Goal: Transaction & Acquisition: Book appointment/travel/reservation

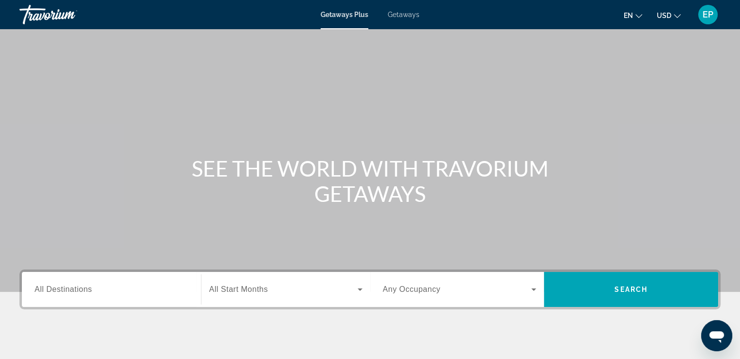
click at [408, 14] on span "Getaways" at bounding box center [404, 15] width 32 height 8
click at [354, 19] on div "Getaways Plus Getaways en English Español Français Italiano Português русский U…" at bounding box center [370, 14] width 740 height 25
click at [352, 16] on span "Getaways Plus" at bounding box center [344, 15] width 47 height 8
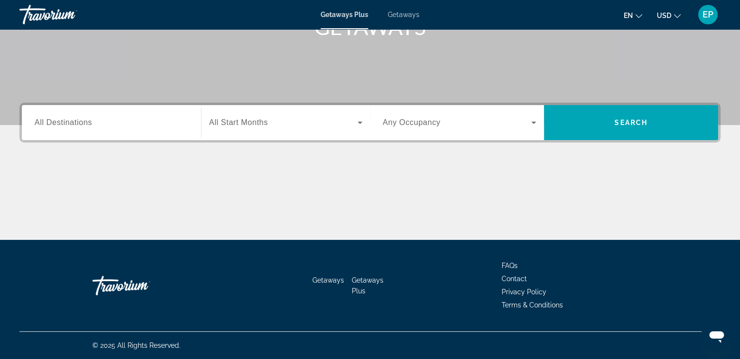
scroll to position [21, 0]
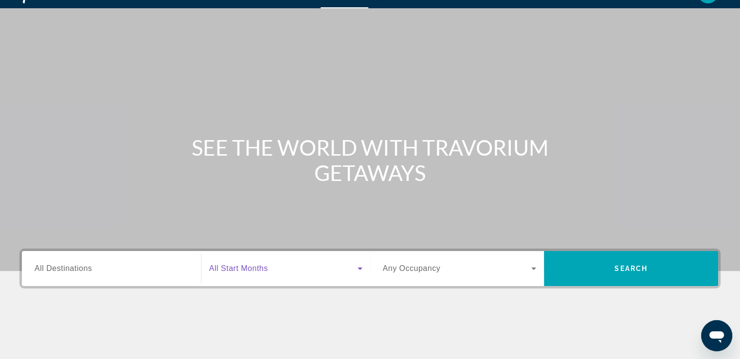
click at [358, 271] on icon "Search widget" at bounding box center [360, 269] width 12 height 12
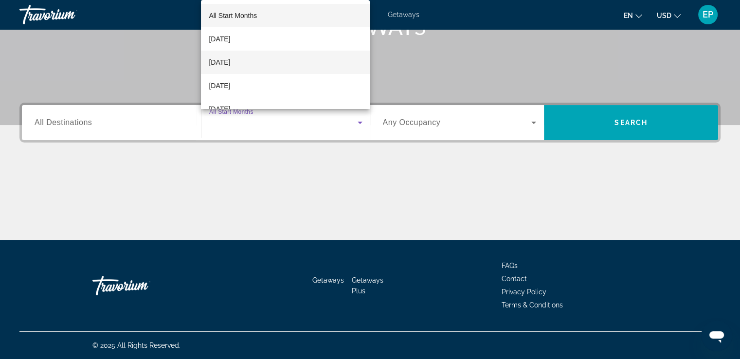
scroll to position [49, 0]
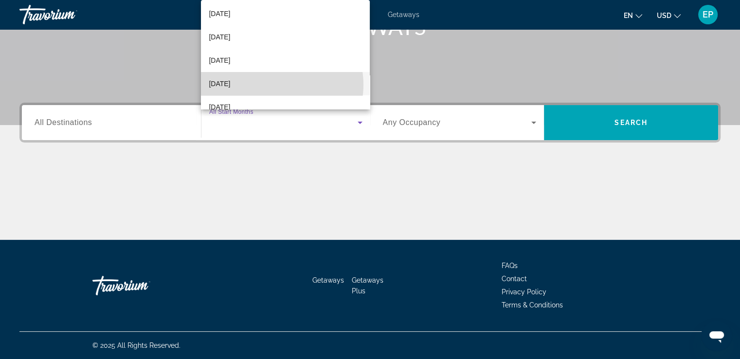
click at [273, 85] on mat-option "[DATE]" at bounding box center [285, 83] width 169 height 23
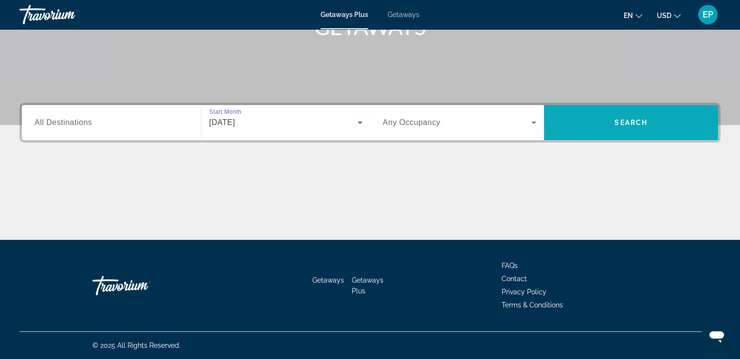
click at [637, 125] on span "Search" at bounding box center [631, 123] width 33 height 8
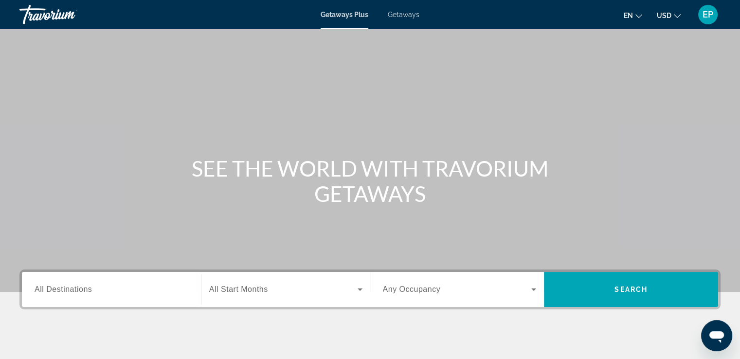
click at [402, 16] on span "Getaways" at bounding box center [404, 15] width 32 height 8
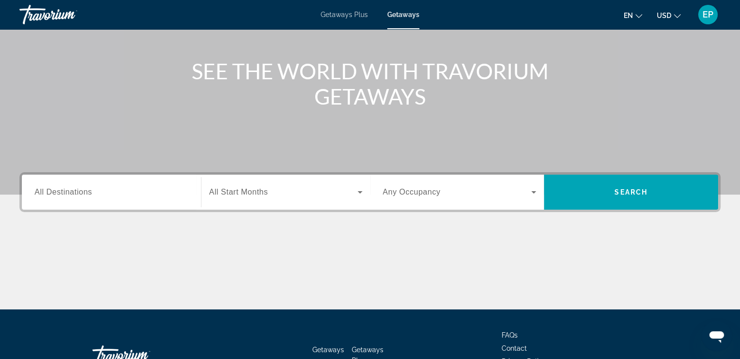
scroll to position [146, 0]
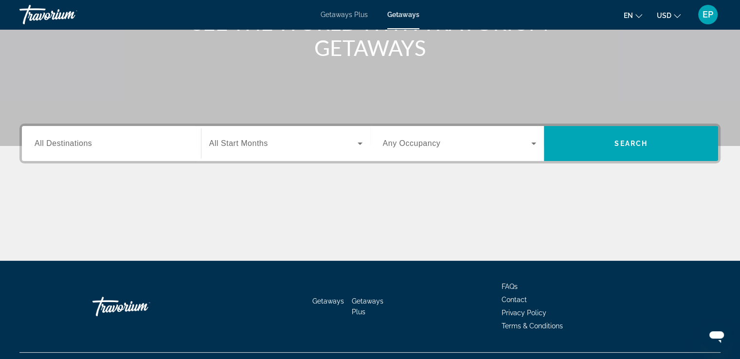
click at [256, 144] on span "All Start Months" at bounding box center [238, 143] width 59 height 8
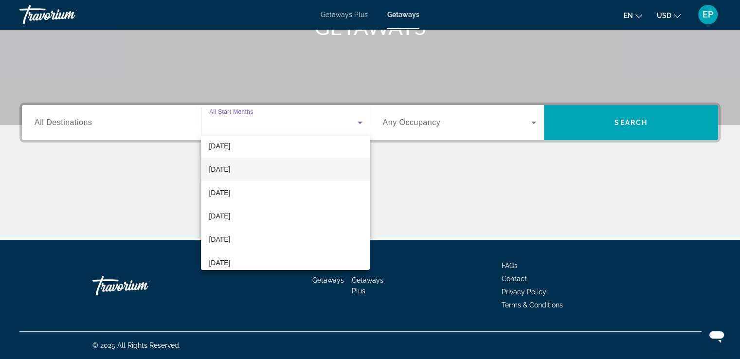
scroll to position [97, 0]
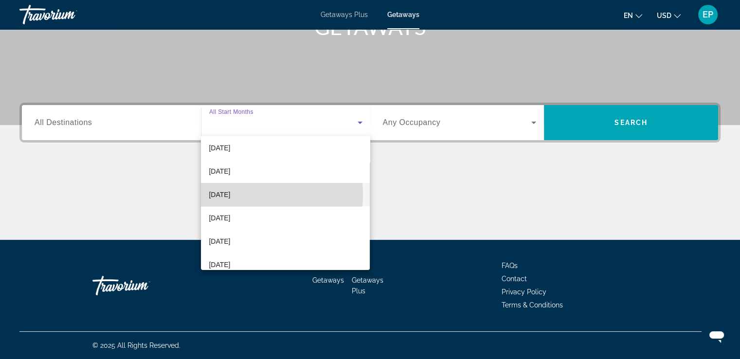
click at [229, 195] on span "[DATE]" at bounding box center [219, 195] width 21 height 12
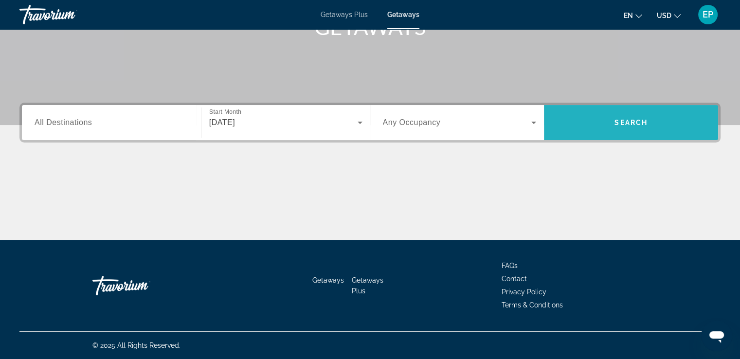
click at [606, 128] on span "Search widget" at bounding box center [631, 122] width 174 height 23
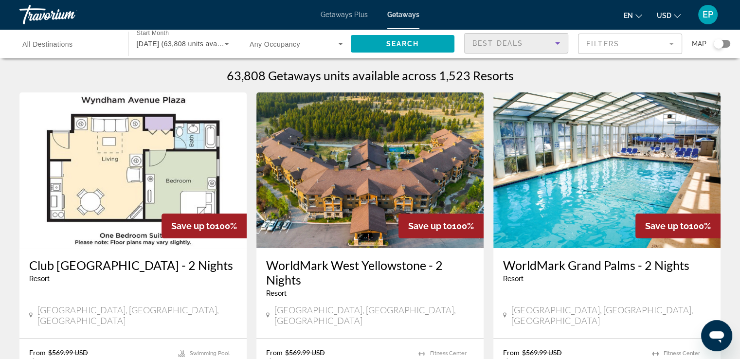
click at [557, 41] on icon "Sort by" at bounding box center [558, 43] width 12 height 12
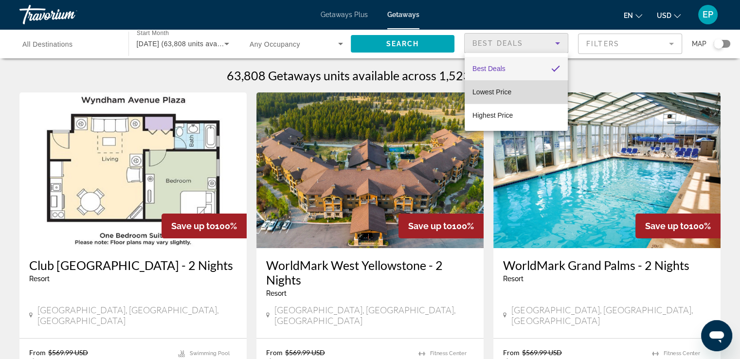
click at [520, 98] on mat-option "Lowest Price" at bounding box center [516, 91] width 103 height 23
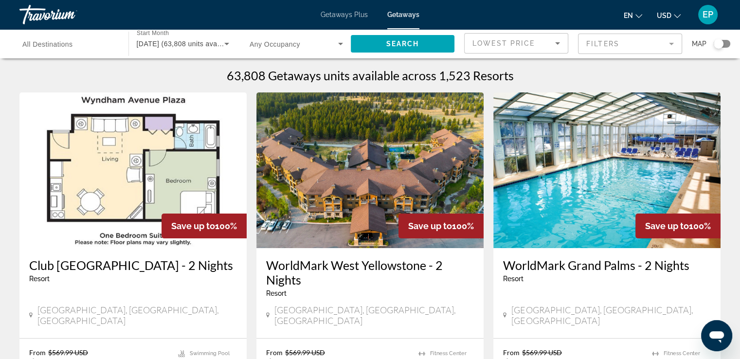
click at [673, 43] on mat-form-field "Filters" at bounding box center [630, 44] width 104 height 20
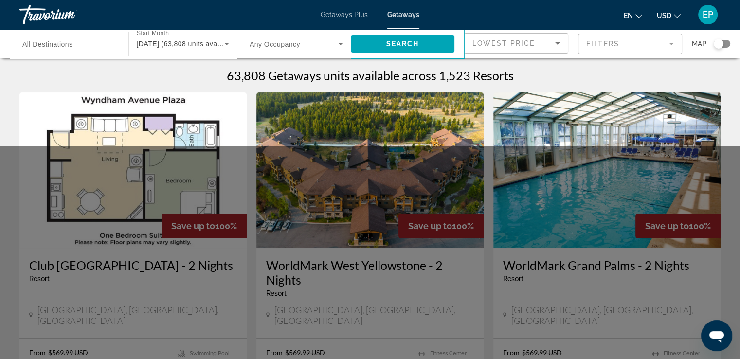
click at [672, 41] on mat-form-field "Filters" at bounding box center [630, 44] width 104 height 20
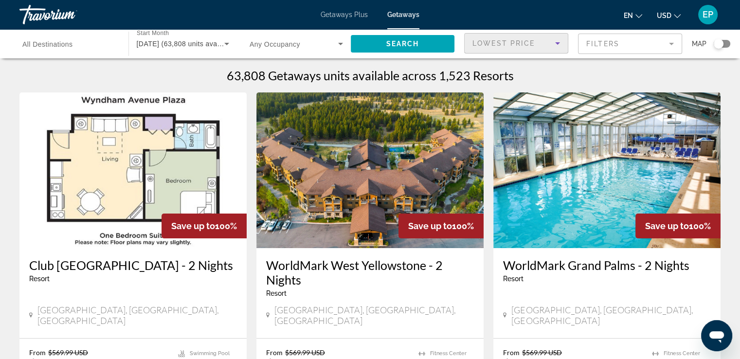
click at [534, 44] on div "Lowest Price" at bounding box center [514, 43] width 83 height 12
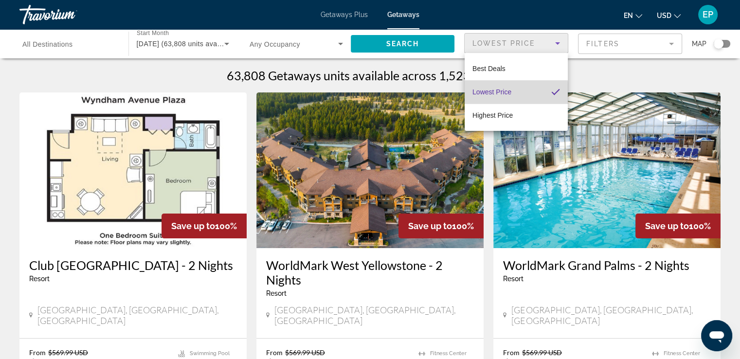
click at [506, 93] on span "Lowest Price" at bounding box center [492, 92] width 39 height 8
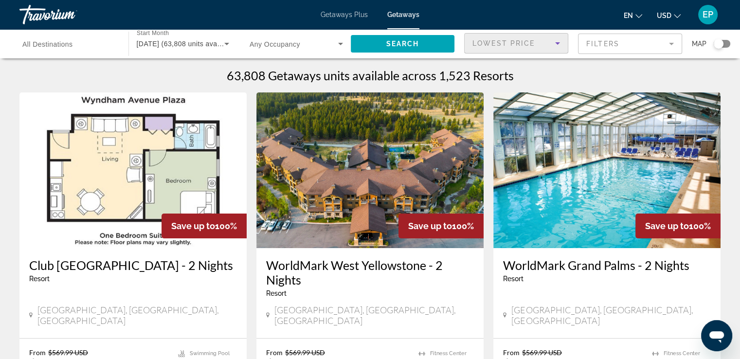
click at [670, 45] on mat-form-field "Filters" at bounding box center [630, 44] width 104 height 20
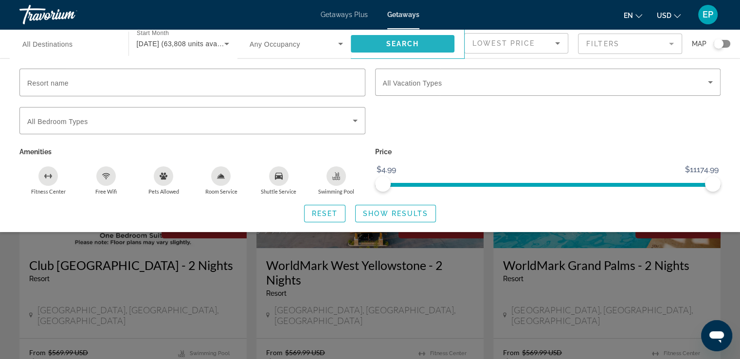
click at [421, 45] on span "Search widget" at bounding box center [403, 43] width 104 height 23
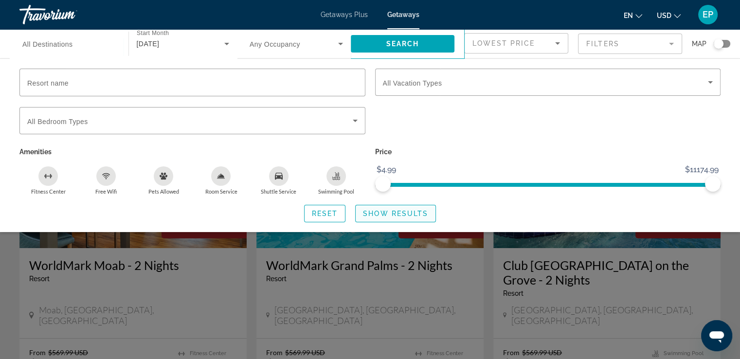
click at [385, 212] on span "Show Results" at bounding box center [395, 214] width 65 height 8
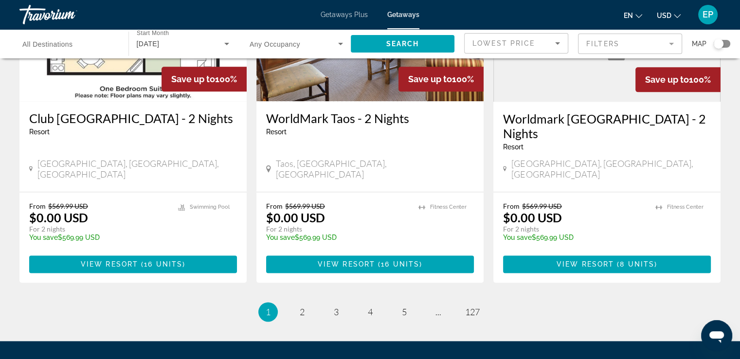
scroll to position [1260, 0]
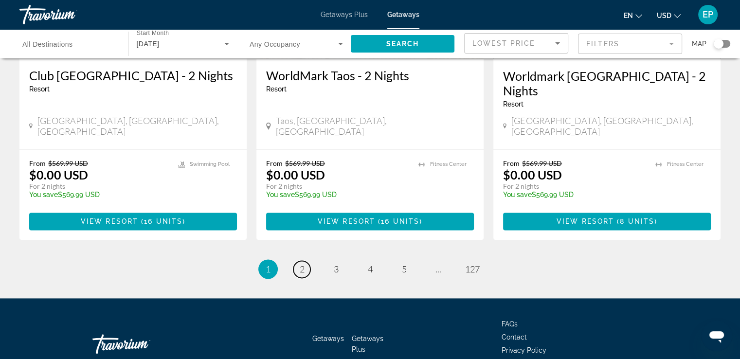
click at [304, 264] on span "2" at bounding box center [302, 269] width 5 height 11
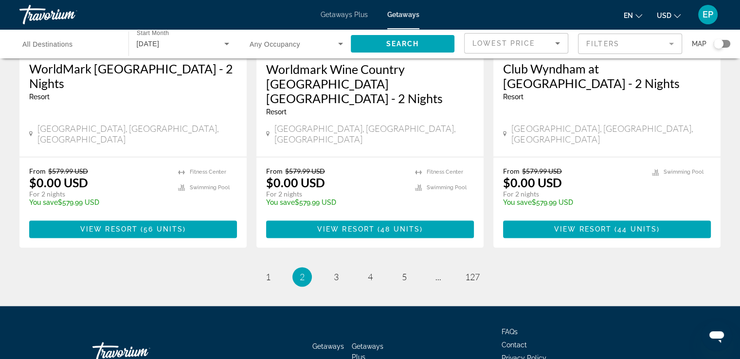
scroll to position [1274, 0]
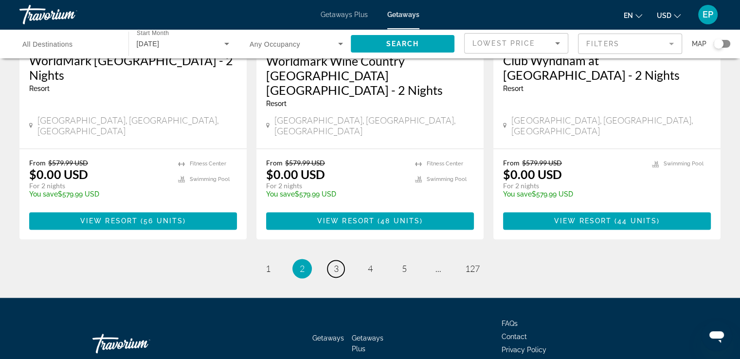
click at [339, 260] on link "page 3" at bounding box center [336, 268] width 17 height 17
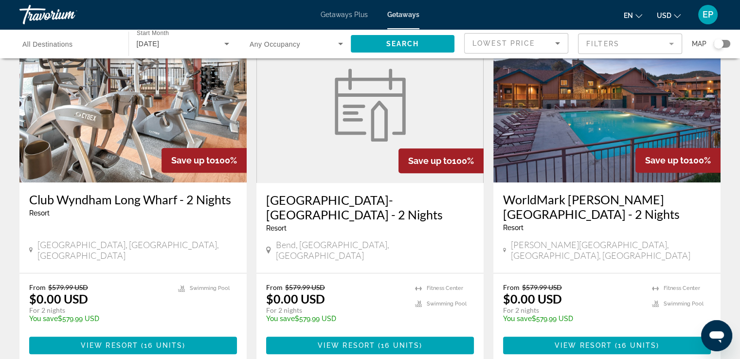
scroll to position [827, 0]
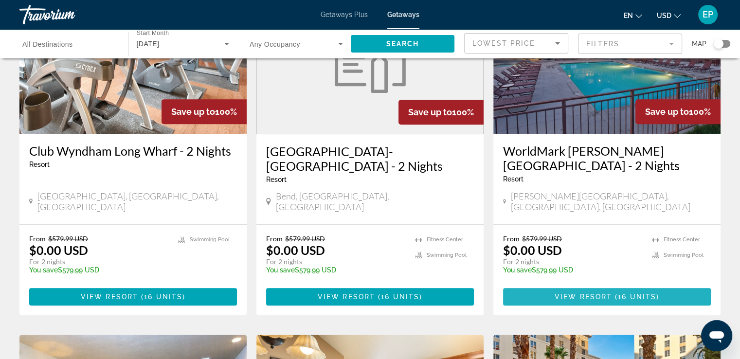
click at [597, 293] on span "View Resort" at bounding box center [583, 297] width 57 height 8
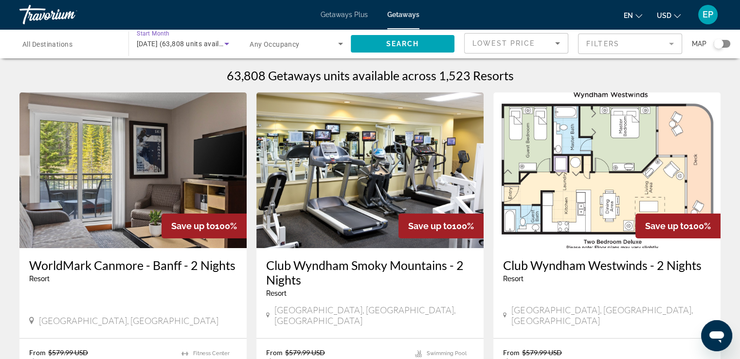
click at [229, 45] on icon "Search widget" at bounding box center [227, 44] width 12 height 12
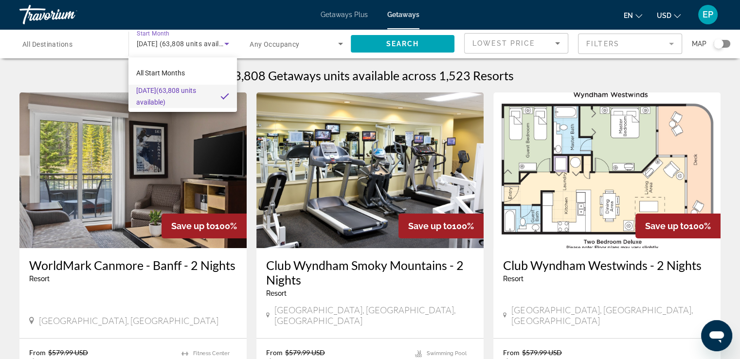
click at [229, 45] on div at bounding box center [370, 179] width 740 height 359
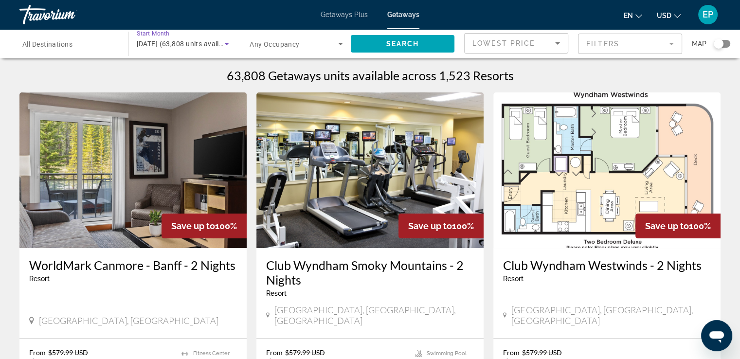
click at [229, 41] on icon "Search widget" at bounding box center [227, 44] width 12 height 12
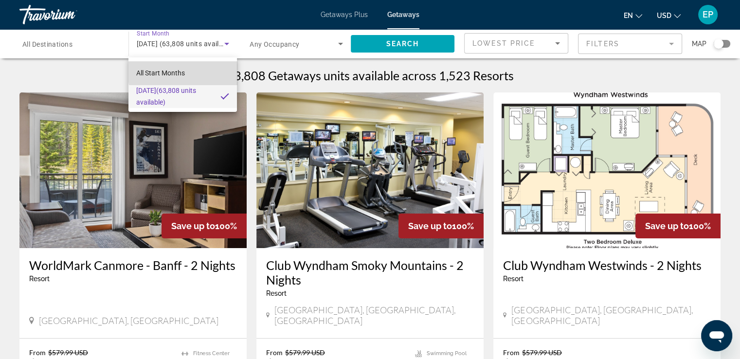
click at [196, 71] on mat-option "All Start Months" at bounding box center [182, 72] width 109 height 23
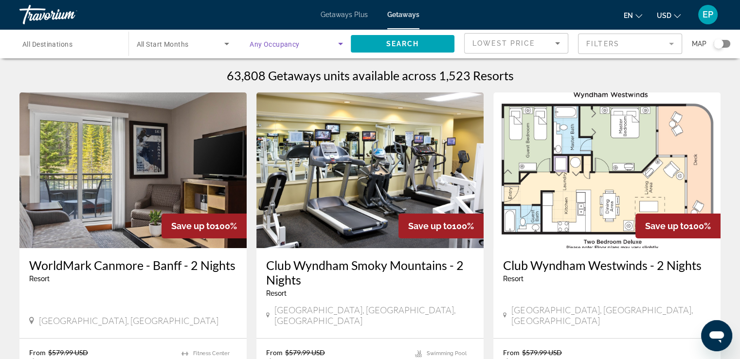
click at [340, 43] on icon "Search widget" at bounding box center [340, 44] width 5 height 2
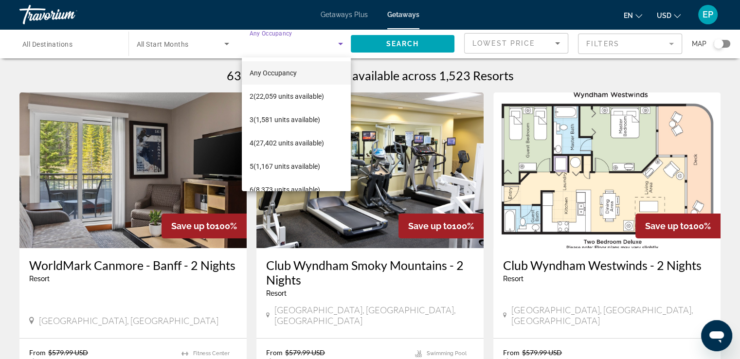
click at [531, 73] on div at bounding box center [370, 179] width 740 height 359
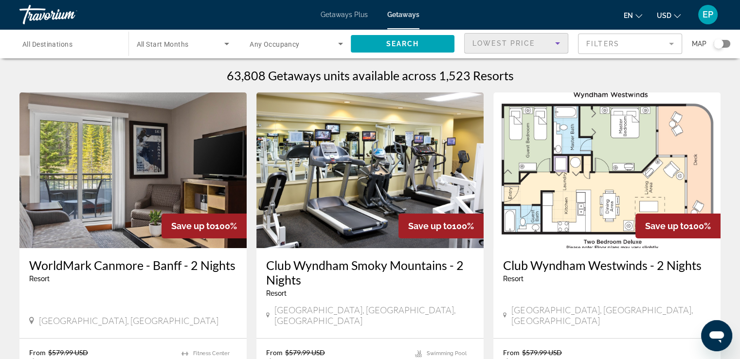
click at [559, 43] on icon "Sort by" at bounding box center [558, 43] width 12 height 12
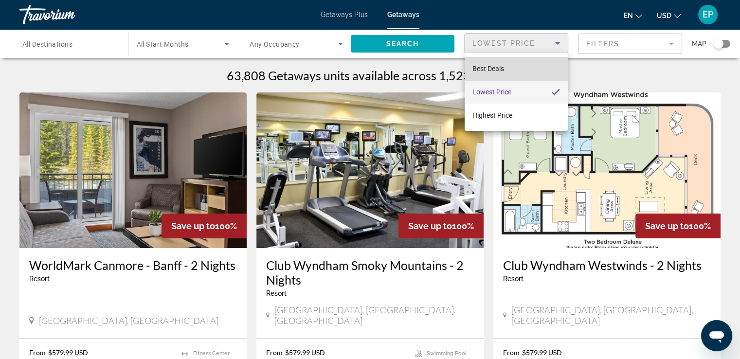
click at [532, 70] on mat-option "Best Deals" at bounding box center [516, 68] width 103 height 23
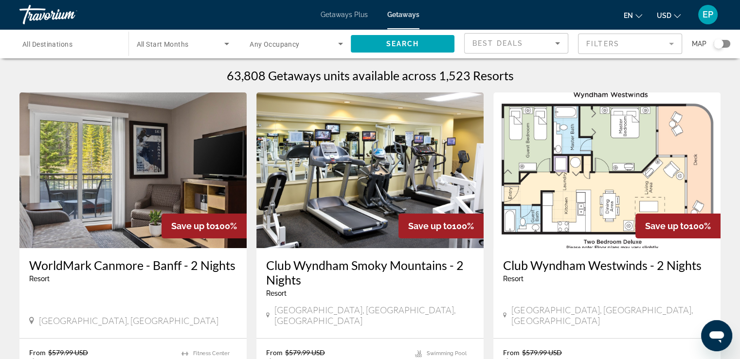
click at [671, 45] on mat-form-field "Filters" at bounding box center [630, 44] width 104 height 20
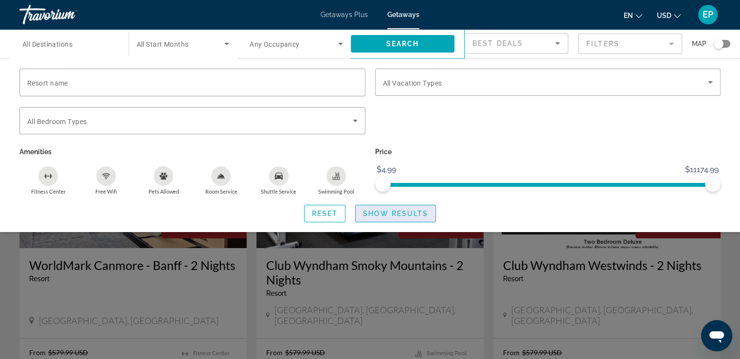
click at [379, 215] on span "Show Results" at bounding box center [395, 214] width 65 height 8
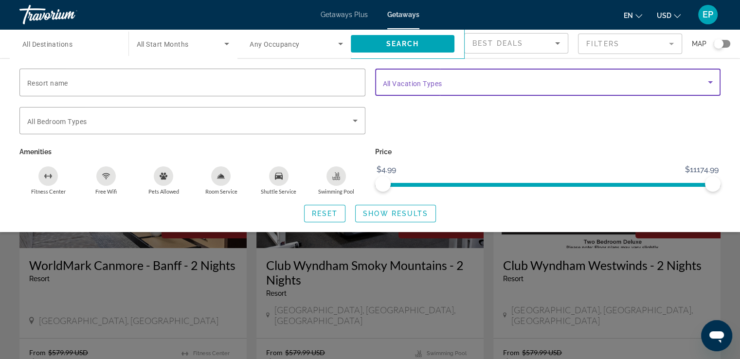
click at [710, 82] on icon "Search widget" at bounding box center [710, 82] width 5 height 2
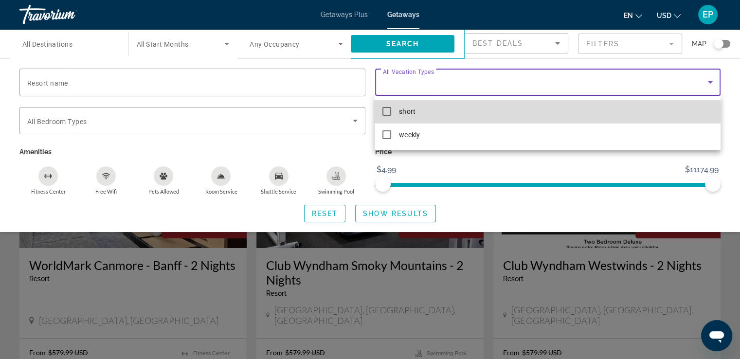
click at [387, 111] on mat-pseudo-checkbox at bounding box center [387, 111] width 9 height 9
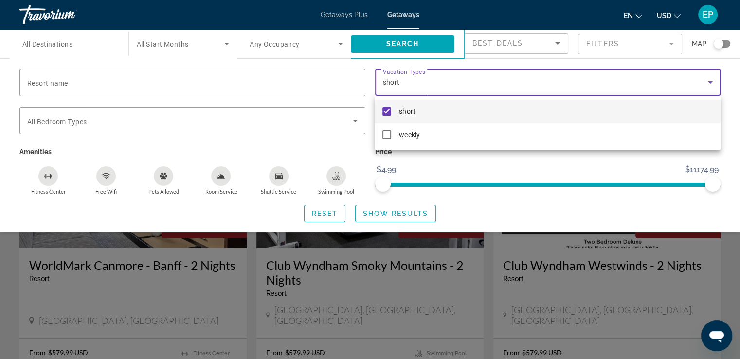
click at [397, 205] on div at bounding box center [370, 179] width 740 height 359
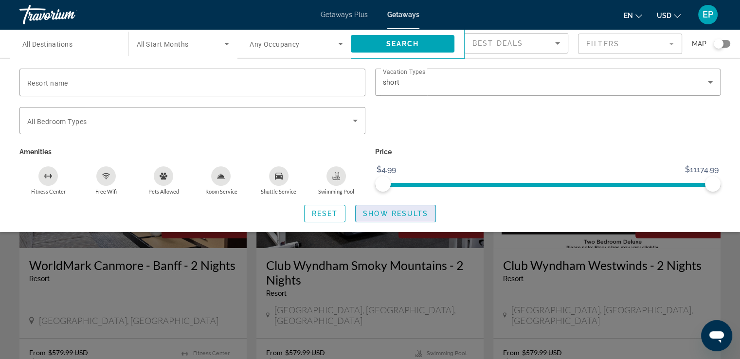
click at [410, 215] on span "Show Results" at bounding box center [395, 214] width 65 height 8
click at [421, 211] on span "Show Results" at bounding box center [395, 214] width 65 height 8
click at [420, 216] on span "Show Results" at bounding box center [395, 214] width 65 height 8
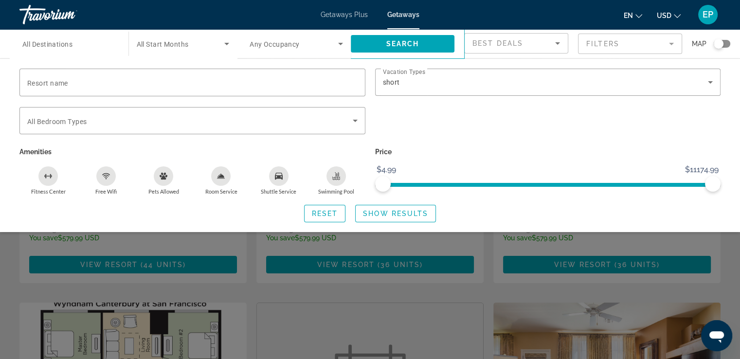
scroll to position [97, 0]
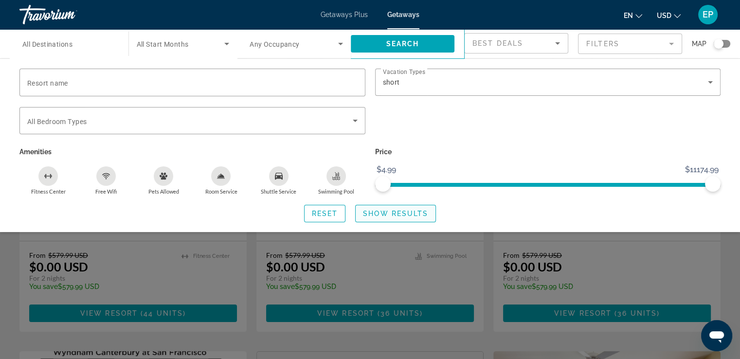
click at [412, 213] on span "Show Results" at bounding box center [395, 214] width 65 height 8
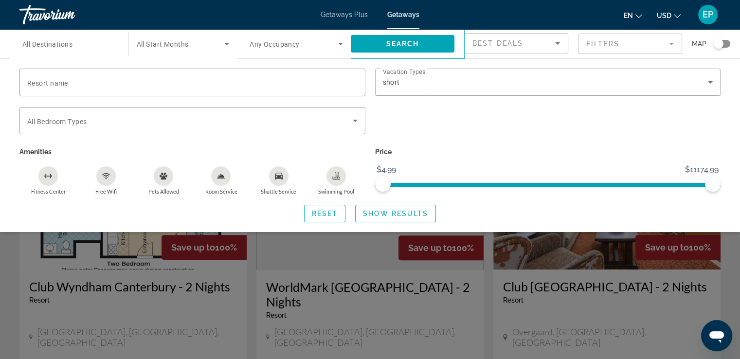
scroll to position [343, 0]
